Goal: Task Accomplishment & Management: Manage account settings

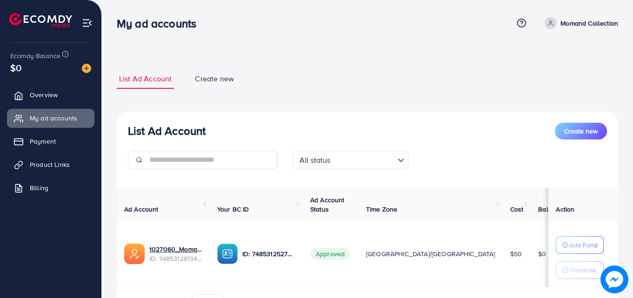
click at [586, 23] on p "Momand Collection" at bounding box center [589, 23] width 58 height 11
click at [560, 73] on span "Log out" at bounding box center [562, 76] width 25 height 11
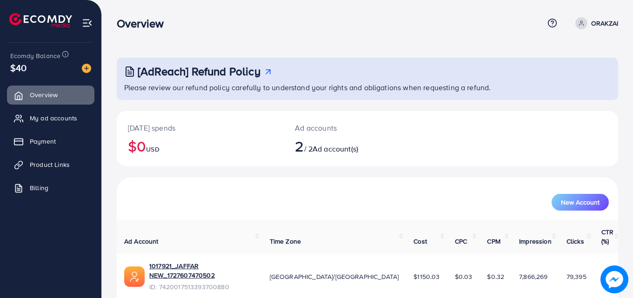
scroll to position [46, 0]
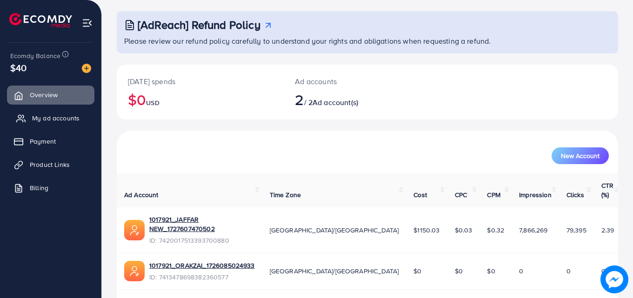
drag, startPoint x: 59, startPoint y: 113, endPoint x: 93, endPoint y: 116, distance: 34.0
click at [59, 114] on span "My ad accounts" at bounding box center [55, 117] width 47 height 9
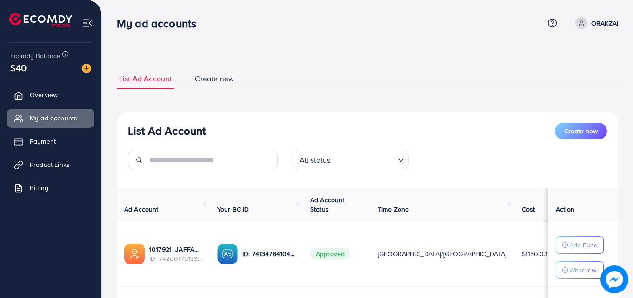
scroll to position [46, 0]
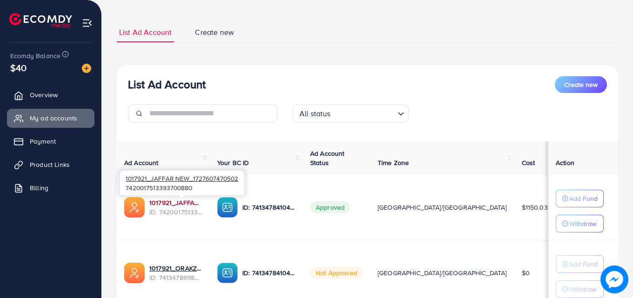
click at [193, 205] on link "1017921_JAFFAR NEW_1727607470502" at bounding box center [175, 202] width 53 height 9
